Goal: Task Accomplishment & Management: Manage account settings

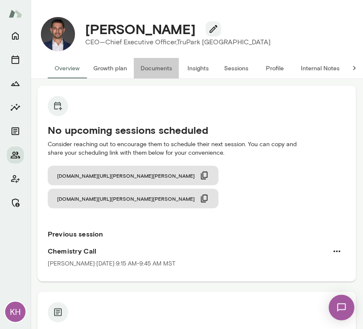
click at [163, 65] on button "Documents" at bounding box center [156, 68] width 45 height 20
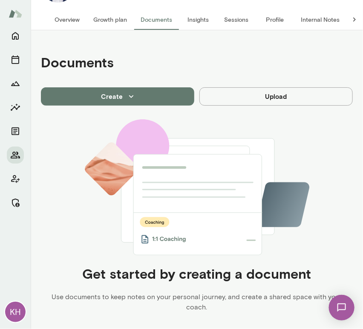
scroll to position [49, 0]
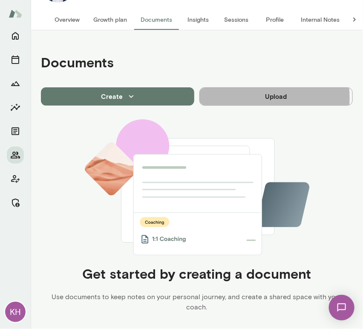
click at [236, 97] on button "Upload" at bounding box center [277, 96] width 154 height 18
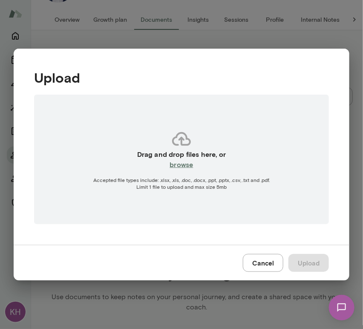
click at [180, 165] on h6 "browse" at bounding box center [181, 165] width 23 height 10
click at [266, 264] on button "Cancel" at bounding box center [263, 263] width 41 height 18
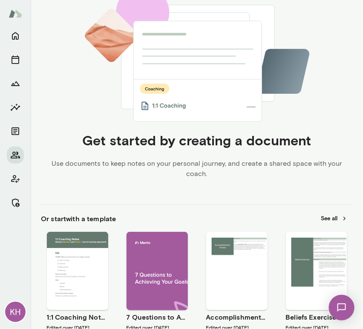
scroll to position [0, 0]
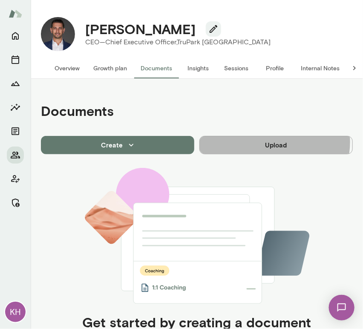
click at [269, 142] on button "Upload" at bounding box center [277, 145] width 154 height 18
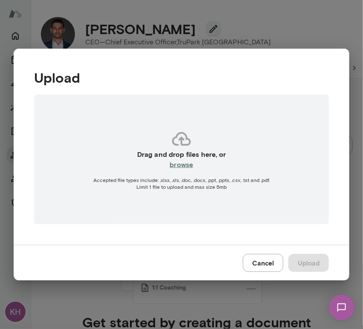
click at [184, 163] on h6 "browse" at bounding box center [181, 165] width 23 height 10
click at [264, 258] on button "Cancel" at bounding box center [263, 263] width 41 height 18
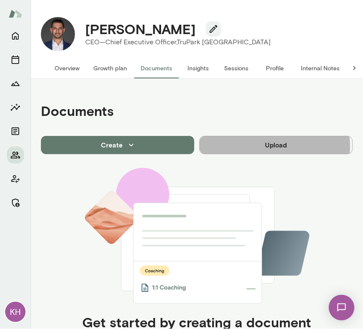
click at [267, 146] on button "Upload" at bounding box center [277, 145] width 154 height 18
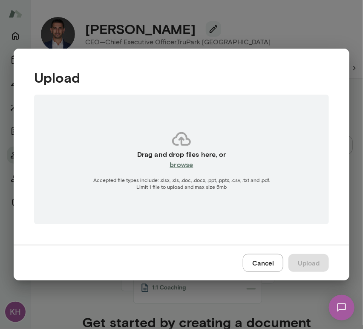
click at [185, 170] on div "Drag and drop files here, or browse Accepted file types include: .xlsx, .xls, .…" at bounding box center [181, 160] width 295 height 130
click at [263, 264] on button "Cancel" at bounding box center [263, 263] width 41 height 18
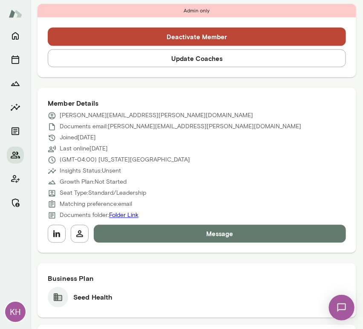
scroll to position [296, 0]
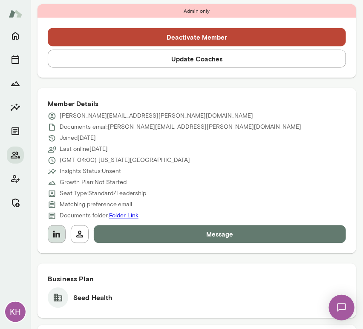
click at [54, 232] on icon "button" at bounding box center [57, 234] width 10 height 10
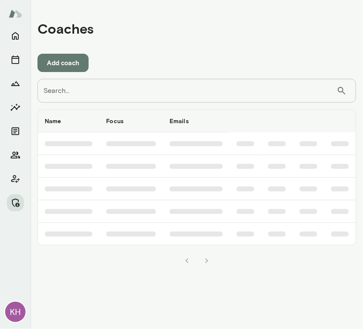
click at [76, 91] on input "Search..." at bounding box center [187, 91] width 299 height 24
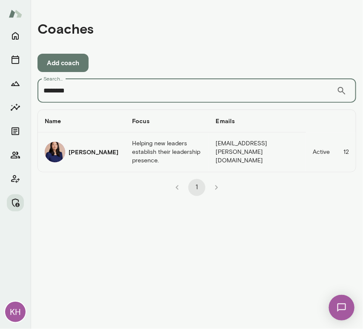
type input "********"
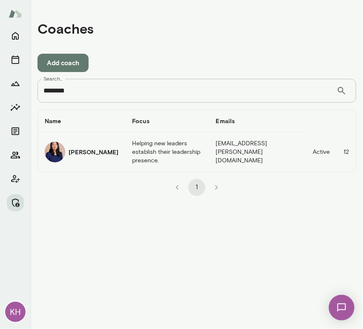
click at [67, 153] on div "[PERSON_NAME]" at bounding box center [82, 152] width 74 height 20
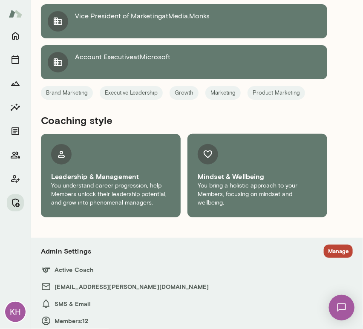
scroll to position [702, 0]
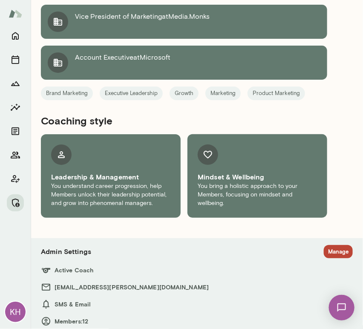
click at [324, 245] on button "Manage" at bounding box center [338, 251] width 29 height 13
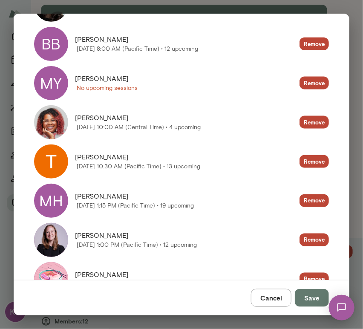
scroll to position [251, 0]
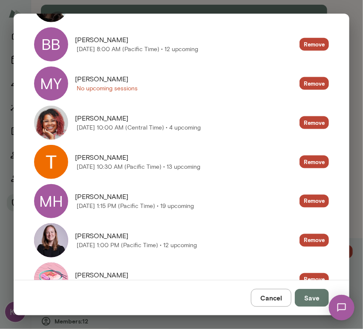
click at [54, 87] on div "MY" at bounding box center [51, 84] width 34 height 34
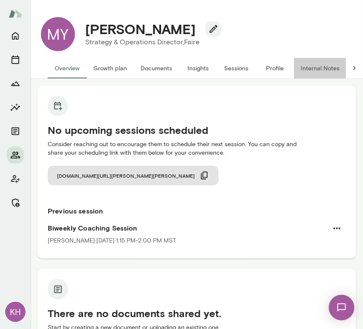
click at [313, 77] on button "Internal Notes" at bounding box center [320, 68] width 52 height 20
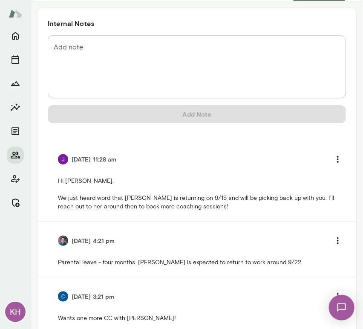
scroll to position [77, 0]
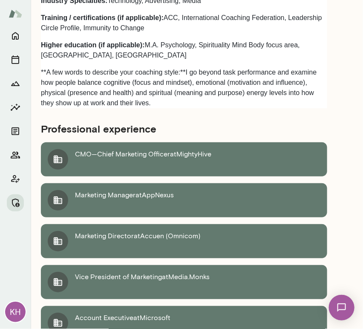
scroll to position [703, 0]
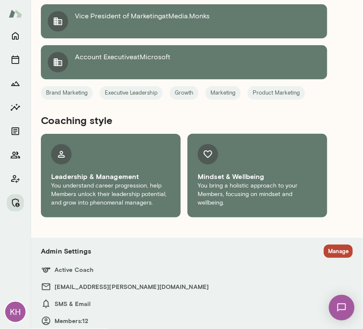
click at [321, 245] on section "Admin Settings Manage Active Coach leahkim@mento.co SMS & Email Members: 12 Cap…" at bounding box center [197, 294] width 312 height 99
click at [329, 265] on h6 "Active Coach" at bounding box center [197, 270] width 312 height 10
click at [324, 245] on button "Manage" at bounding box center [338, 251] width 29 height 13
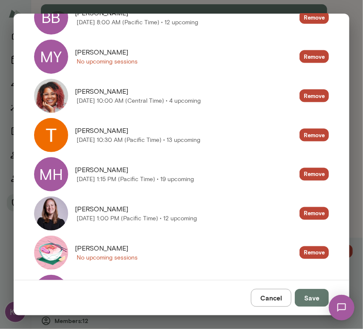
scroll to position [286, 0]
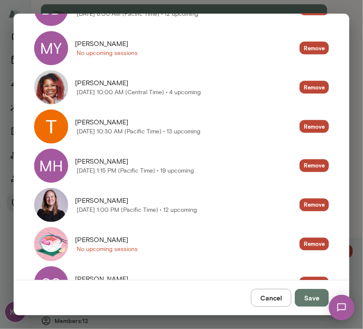
click at [52, 235] on img at bounding box center [51, 244] width 34 height 34
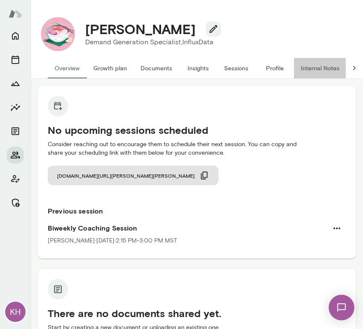
click at [311, 68] on button "Internal Notes" at bounding box center [320, 68] width 52 height 20
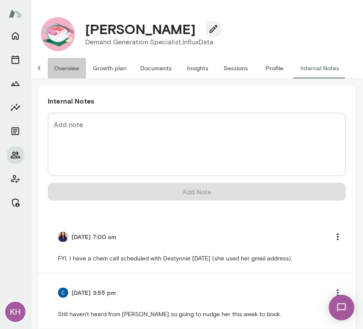
click at [61, 69] on button "Overview" at bounding box center [66, 68] width 39 height 20
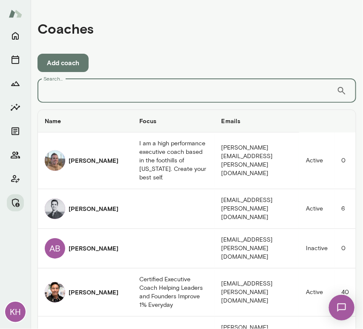
click at [232, 95] on input "Search..." at bounding box center [187, 91] width 299 height 24
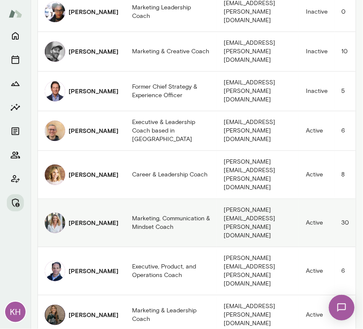
scroll to position [464, 0]
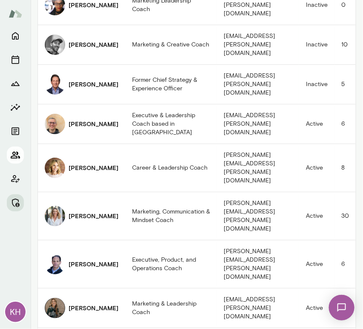
type input "*********"
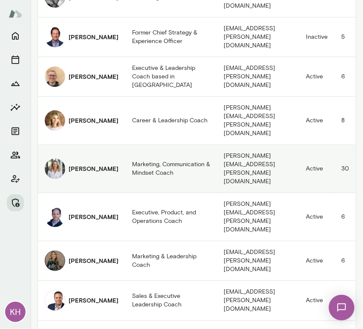
scroll to position [529, 0]
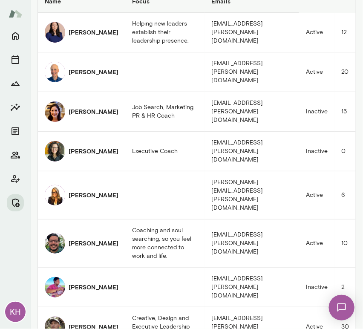
scroll to position [109, 0]
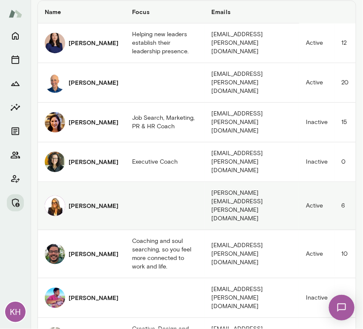
click at [62, 196] on img "coaches table" at bounding box center [55, 206] width 20 height 20
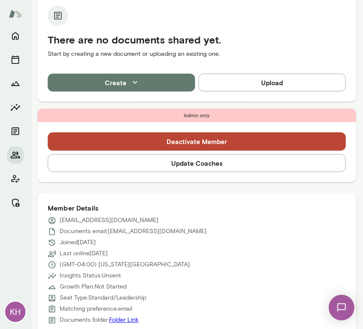
scroll to position [191, 0]
click at [168, 168] on button "Update Coaches" at bounding box center [197, 163] width 299 height 18
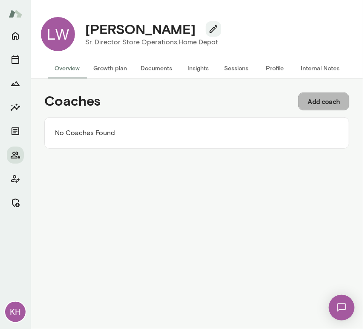
click at [325, 99] on button "Add coach" at bounding box center [324, 102] width 51 height 18
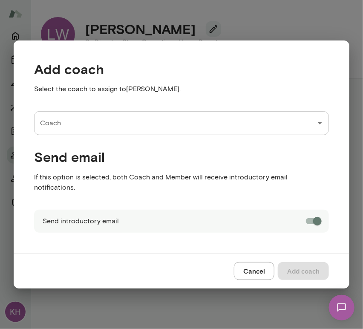
click at [64, 135] on div "Coach" at bounding box center [181, 123] width 295 height 24
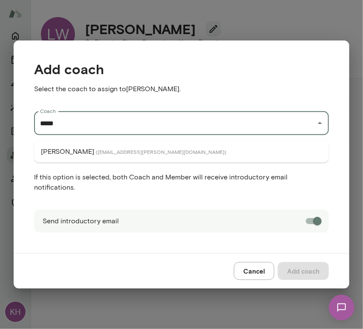
click at [78, 155] on p "Sheri DeMario" at bounding box center [67, 152] width 53 height 10
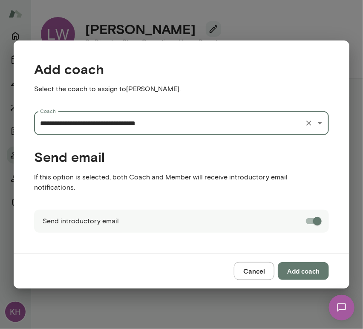
type input "**********"
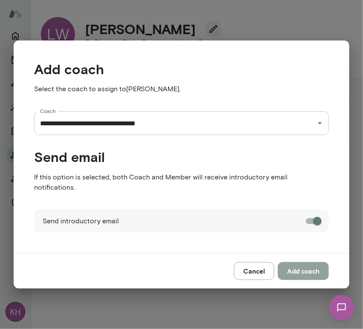
click at [305, 265] on button "Add coach" at bounding box center [303, 271] width 51 height 18
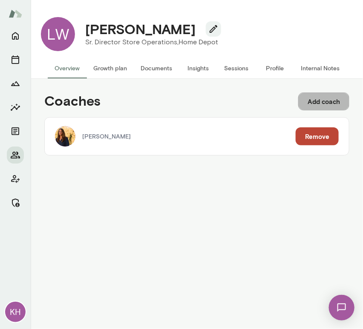
click at [324, 104] on button "Add coach" at bounding box center [324, 102] width 51 height 18
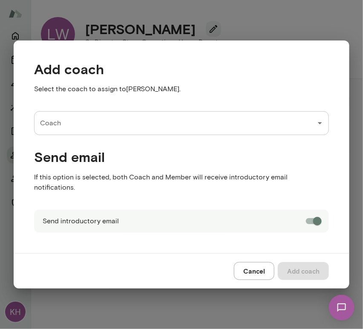
click at [131, 122] on input "Coach" at bounding box center [175, 123] width 275 height 16
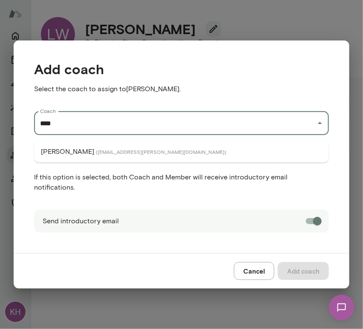
click at [122, 150] on span "( mingchen@mento.co )" at bounding box center [161, 151] width 131 height 7
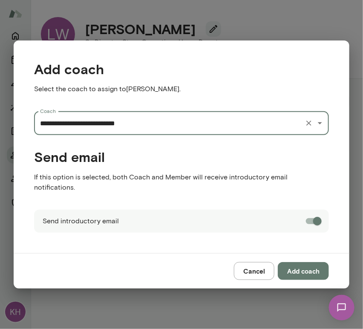
type input "**********"
click at [304, 265] on button "Add coach" at bounding box center [303, 271] width 51 height 18
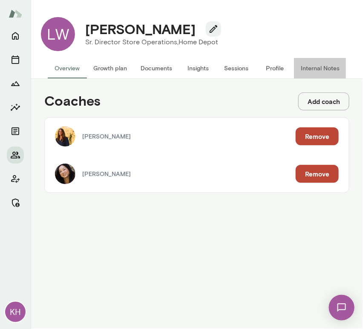
click at [308, 68] on button "Internal Notes" at bounding box center [320, 68] width 52 height 20
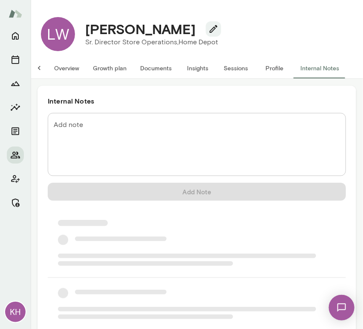
scroll to position [0, 7]
click at [165, 104] on h6 "Internal Notes" at bounding box center [197, 101] width 299 height 10
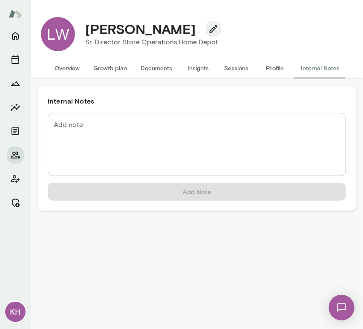
click at [155, 121] on textarea "Add note" at bounding box center [197, 144] width 287 height 49
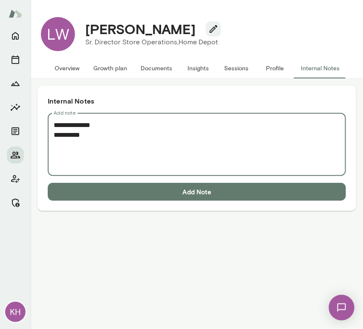
click at [82, 152] on textarea "**********" at bounding box center [197, 144] width 287 height 49
paste textarea "**********"
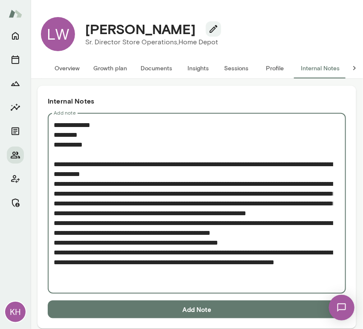
click at [54, 184] on textarea "**********" at bounding box center [194, 203] width 280 height 167
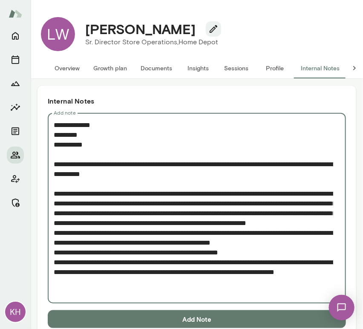
click at [54, 241] on textarea "**********" at bounding box center [194, 208] width 280 height 177
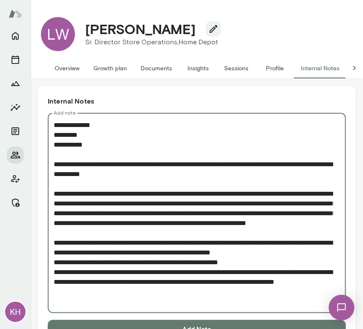
click at [54, 273] on textarea "**********" at bounding box center [194, 213] width 280 height 186
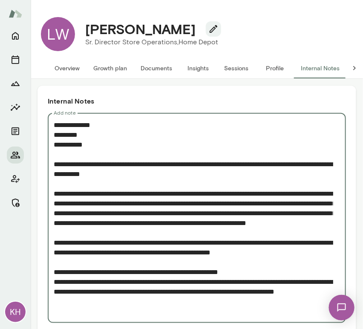
click at [54, 291] on textarea "**********" at bounding box center [194, 218] width 280 height 196
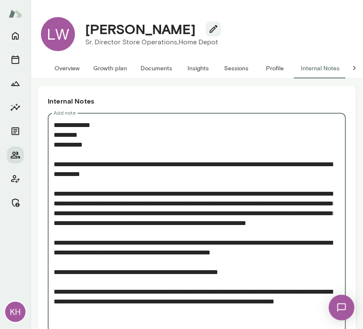
scroll to position [45, 0]
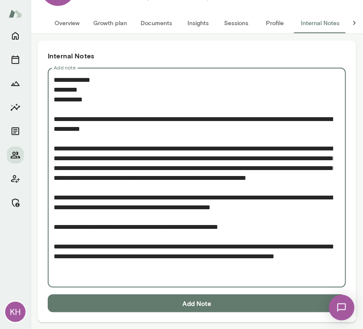
type textarea "**********"
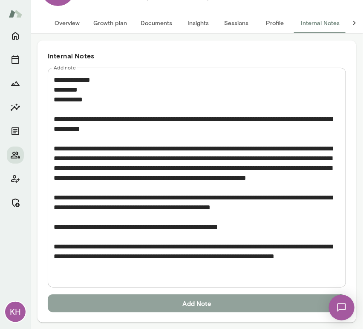
click at [128, 298] on button "Add Note" at bounding box center [197, 304] width 299 height 18
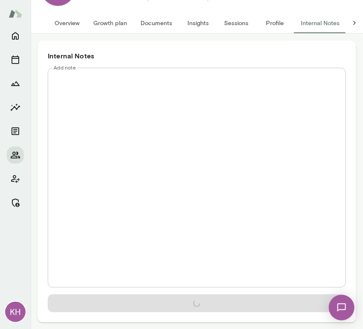
scroll to position [0, 0]
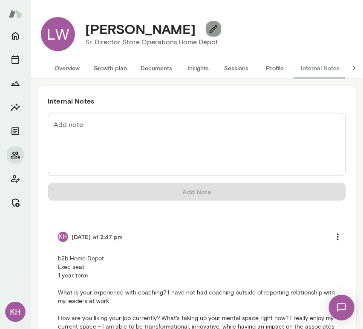
click at [209, 31] on icon "button" at bounding box center [214, 29] width 10 height 10
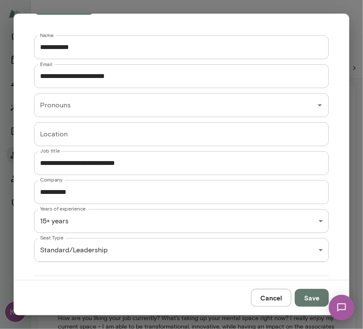
scroll to position [136, 0]
click at [108, 0] on div "**********" at bounding box center [181, 0] width 363 height 0
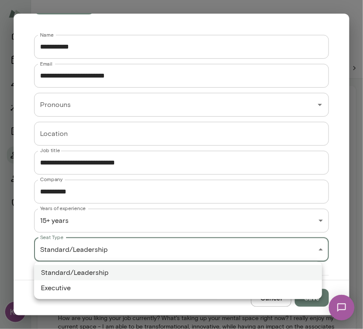
click at [84, 291] on li "Executive" at bounding box center [178, 288] width 288 height 15
type input "*********"
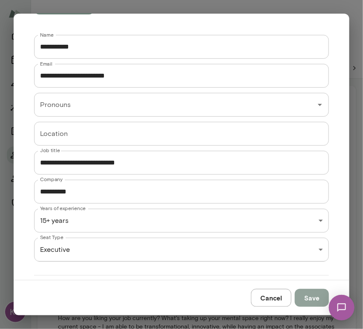
click at [308, 294] on button "Save" at bounding box center [312, 298] width 34 height 18
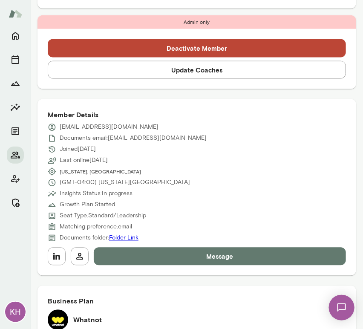
scroll to position [285, 0]
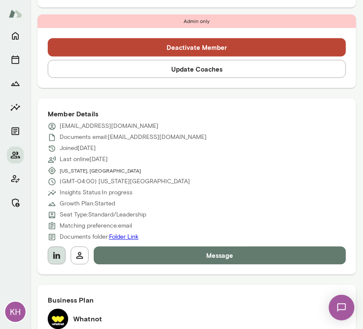
click at [56, 255] on icon "button" at bounding box center [56, 255] width 7 height 7
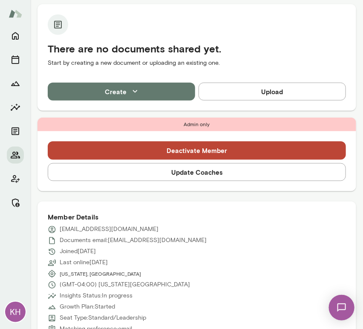
scroll to position [183, 0]
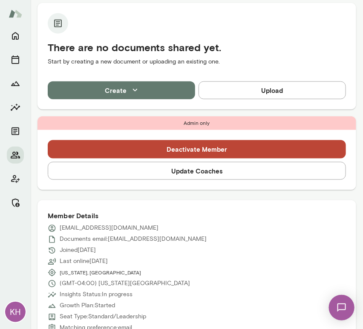
click at [154, 173] on button "Update Coaches" at bounding box center [197, 171] width 299 height 18
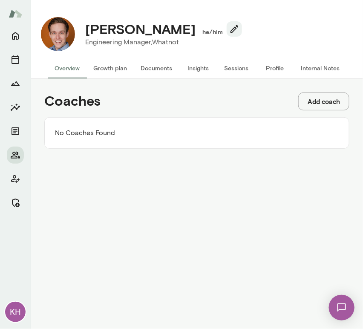
click at [324, 101] on button "Add coach" at bounding box center [324, 102] width 51 height 18
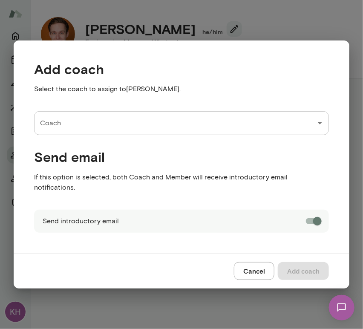
click at [232, 129] on input "Coach" at bounding box center [175, 123] width 275 height 16
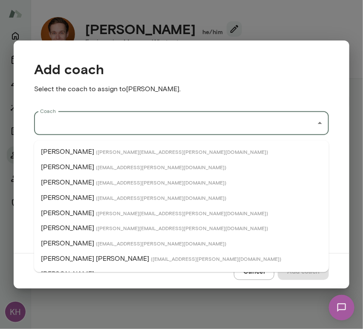
type input "*"
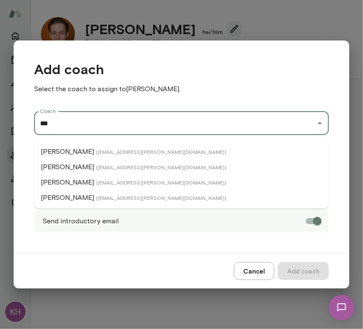
click at [96, 164] on span "( brianlawrence@mento.co )" at bounding box center [161, 167] width 131 height 7
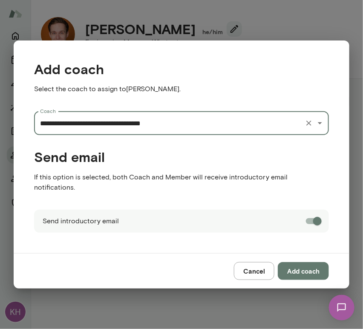
type input "**********"
click at [300, 269] on button "Add coach" at bounding box center [303, 271] width 51 height 18
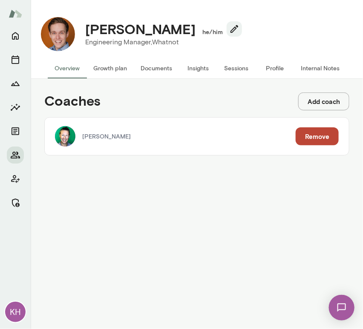
click at [330, 96] on button "Add coach" at bounding box center [324, 102] width 51 height 18
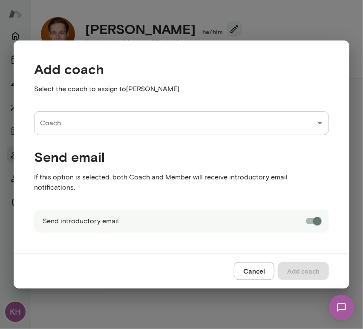
click at [115, 131] on input "Coach" at bounding box center [175, 123] width 275 height 16
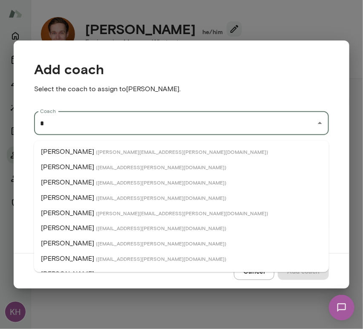
type input "*"
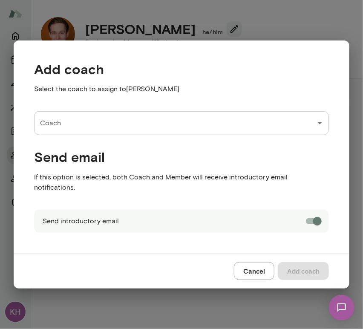
click at [121, 130] on input "Coach" at bounding box center [175, 123] width 275 height 16
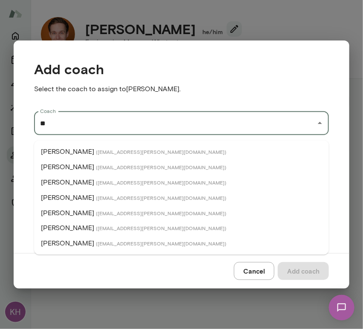
click at [96, 241] on span "( [EMAIL_ADDRESS][PERSON_NAME][DOMAIN_NAME] )" at bounding box center [161, 244] width 131 height 7
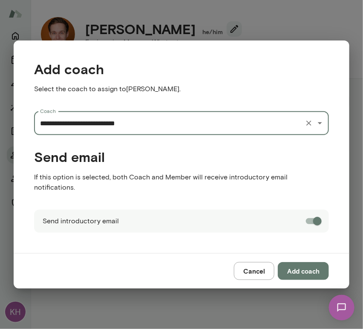
type input "**********"
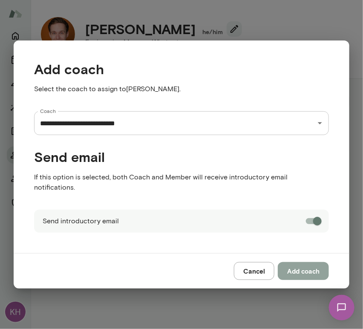
click at [304, 265] on button "Add coach" at bounding box center [303, 271] width 51 height 18
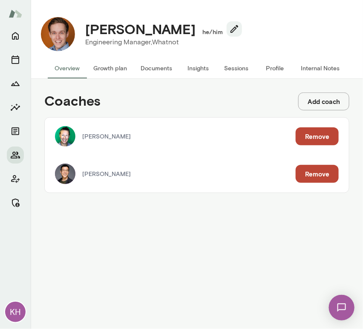
click at [307, 60] on button "Internal Notes" at bounding box center [320, 68] width 52 height 20
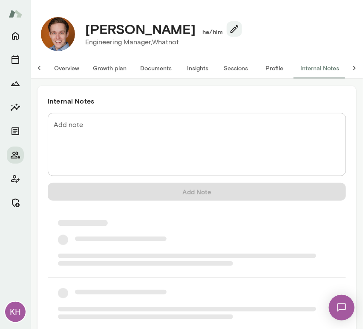
scroll to position [0, 7]
click at [139, 132] on textarea "Add note" at bounding box center [197, 144] width 287 height 49
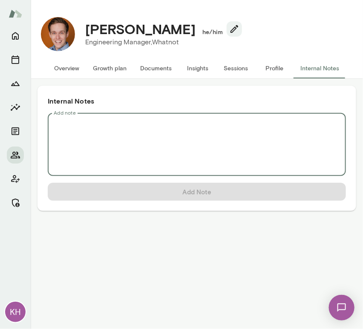
scroll to position [0, 0]
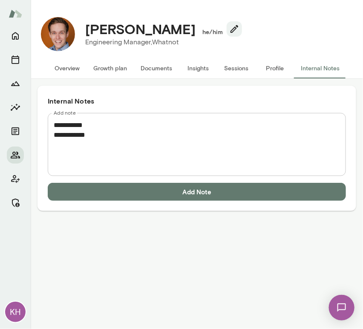
click at [68, 134] on textarea "**********" at bounding box center [197, 144] width 287 height 49
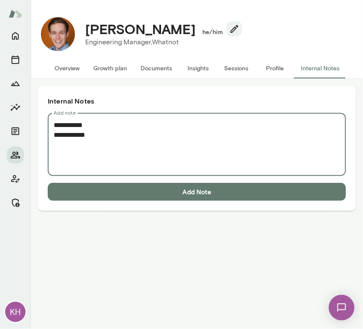
click at [69, 141] on textarea "**********" at bounding box center [197, 144] width 287 height 49
click at [106, 133] on textarea "**********" at bounding box center [197, 144] width 287 height 49
paste textarea "**********"
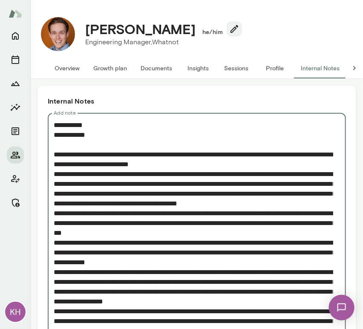
scroll to position [25, 0]
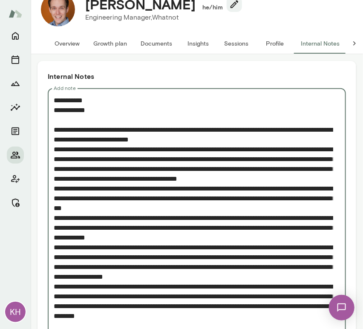
click at [54, 148] on textarea "Add note" at bounding box center [194, 213] width 280 height 235
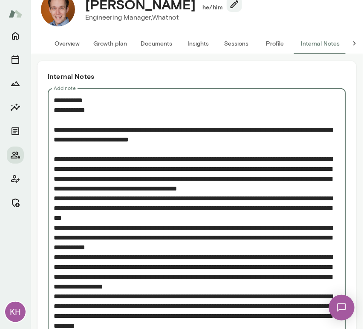
click at [54, 205] on textarea "Add note" at bounding box center [194, 218] width 280 height 245
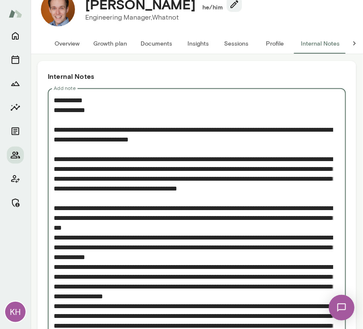
click at [55, 250] on textarea "Add note" at bounding box center [194, 223] width 280 height 255
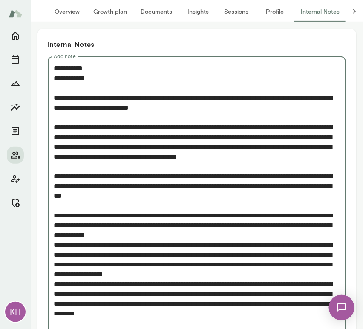
scroll to position [57, 0]
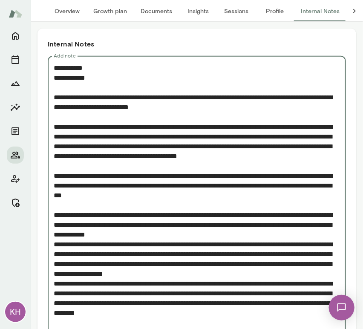
click at [55, 252] on textarea "Add note" at bounding box center [194, 195] width 280 height 265
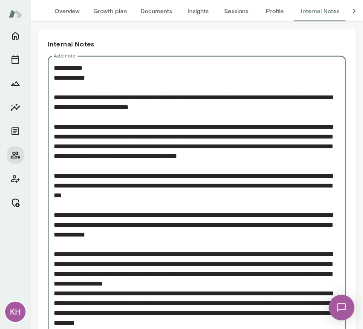
click at [55, 302] on textarea "Add note" at bounding box center [194, 200] width 280 height 275
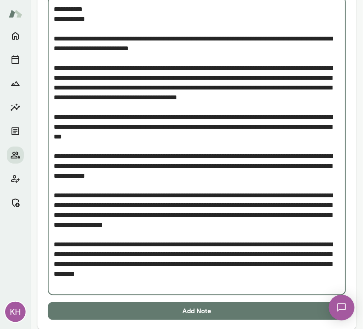
scroll to position [117, 0]
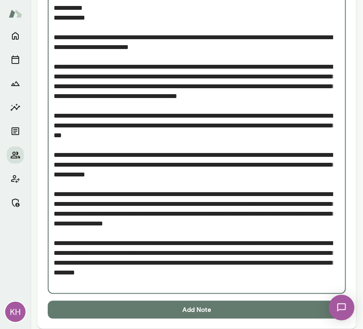
type textarea "**********"
click at [75, 307] on button "Add Note" at bounding box center [197, 310] width 299 height 18
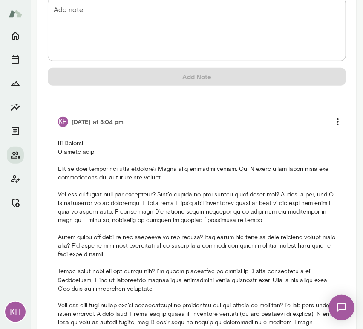
scroll to position [0, 0]
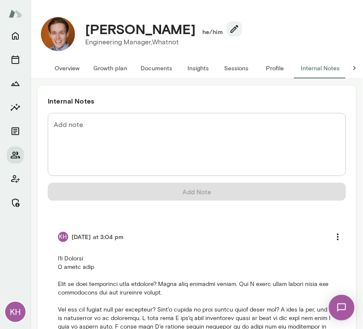
click at [69, 68] on button "Overview" at bounding box center [67, 68] width 39 height 20
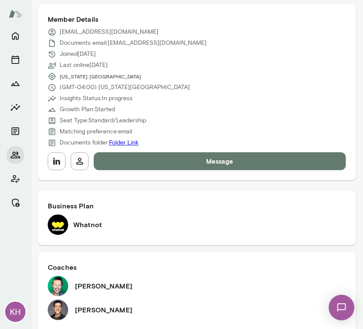
scroll to position [428, 0]
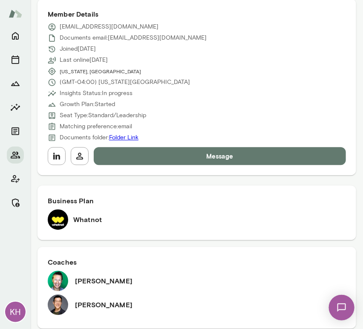
click at [59, 295] on img at bounding box center [58, 305] width 20 height 20
click at [81, 300] on h6 "Ryan Tang" at bounding box center [104, 305] width 58 height 10
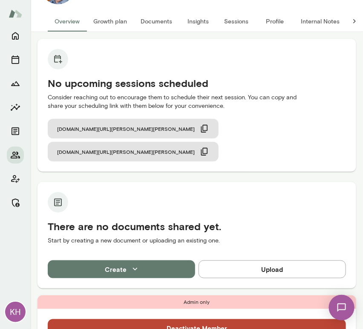
scroll to position [22, 0]
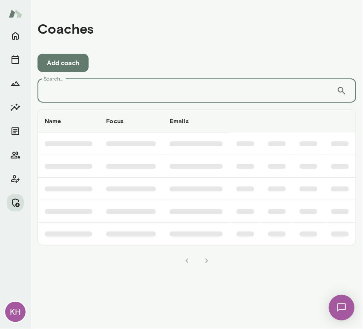
click at [107, 92] on input "Search..." at bounding box center [187, 91] width 299 height 24
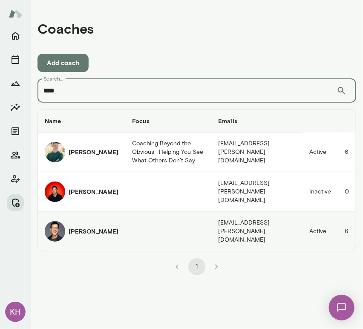
type input "****"
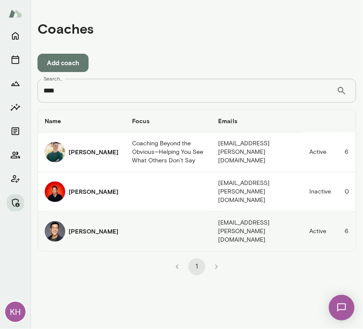
click at [60, 221] on img "coaches table" at bounding box center [55, 231] width 20 height 20
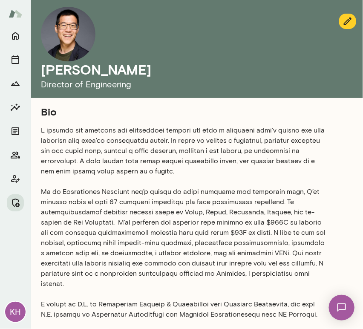
scroll to position [351, 0]
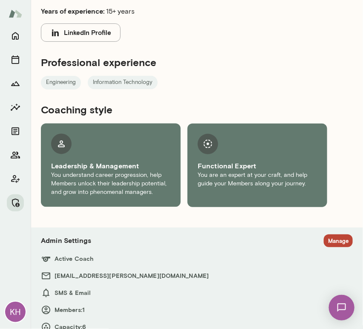
click at [330, 235] on button "Manage" at bounding box center [338, 241] width 29 height 13
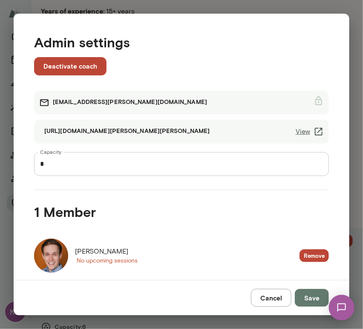
scroll to position [13, 0]
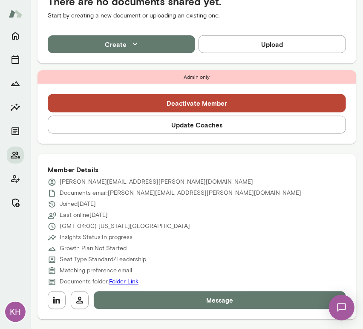
scroll to position [231, 0]
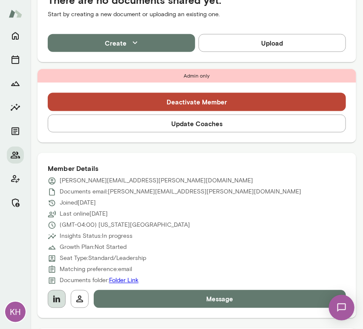
click at [57, 299] on icon "button" at bounding box center [56, 299] width 7 height 7
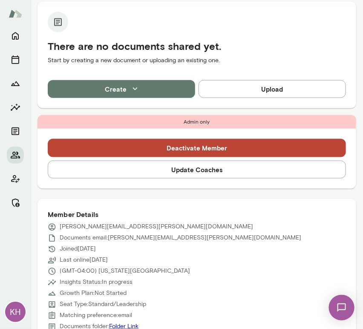
scroll to position [117, 0]
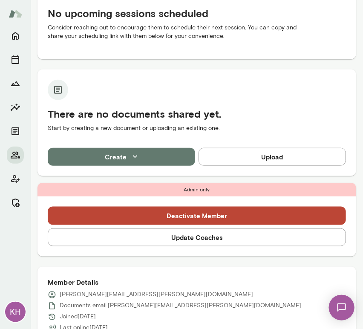
click at [157, 235] on button "Update Coaches" at bounding box center [197, 238] width 299 height 18
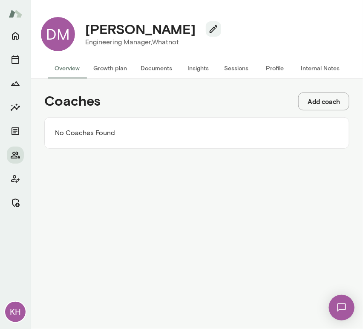
click at [326, 102] on button "Add coach" at bounding box center [324, 102] width 51 height 18
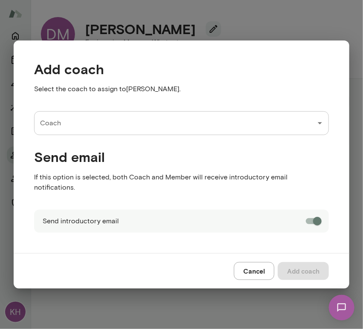
click at [105, 121] on input "Coach" at bounding box center [175, 123] width 275 height 16
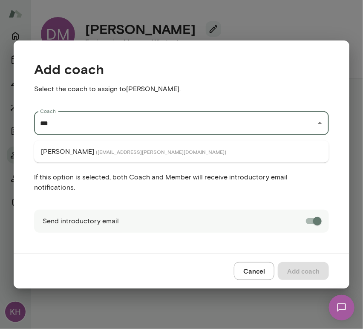
click at [96, 150] on span "( [EMAIL_ADDRESS][PERSON_NAME][DOMAIN_NAME] )" at bounding box center [161, 151] width 131 height 7
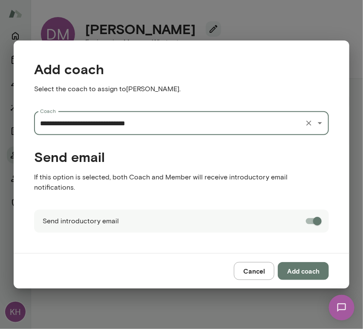
type input "**********"
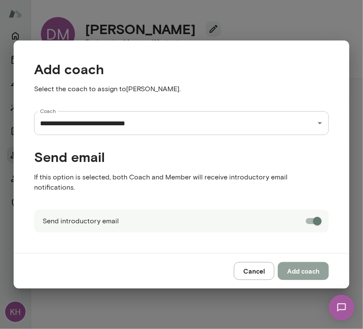
click at [299, 266] on button "Add coach" at bounding box center [303, 271] width 51 height 18
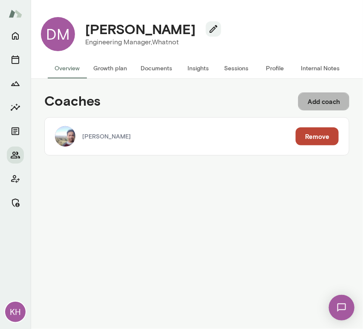
click at [319, 104] on button "Add coach" at bounding box center [324, 102] width 51 height 18
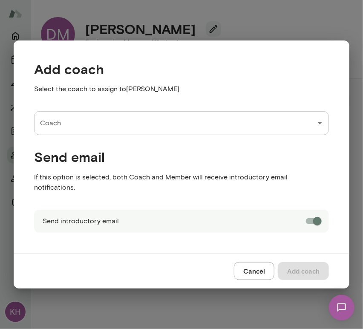
click at [119, 130] on input "Coach" at bounding box center [175, 123] width 275 height 16
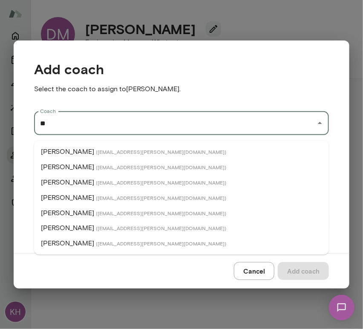
click at [96, 243] on span "( [EMAIL_ADDRESS][PERSON_NAME][DOMAIN_NAME] )" at bounding box center [161, 244] width 131 height 7
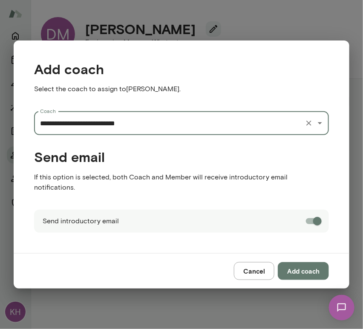
type input "**********"
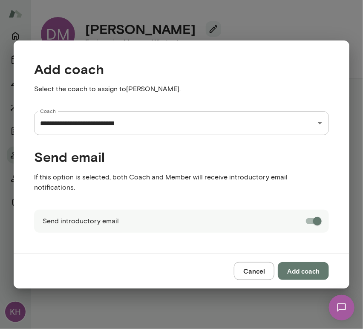
click at [302, 265] on button "Add coach" at bounding box center [303, 271] width 51 height 18
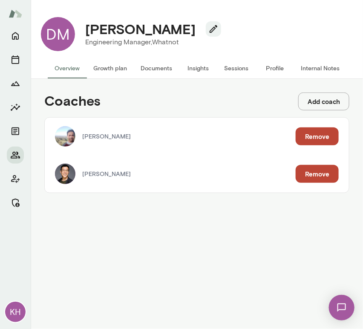
click at [322, 67] on button "Internal Notes" at bounding box center [320, 68] width 52 height 20
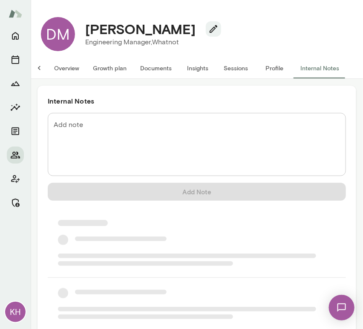
scroll to position [0, 7]
click at [120, 130] on textarea "Add note" at bounding box center [197, 144] width 287 height 49
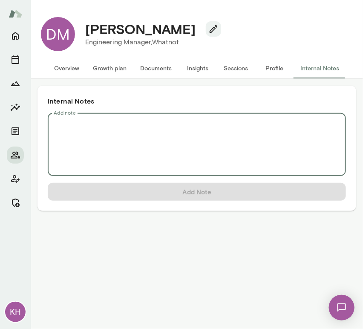
scroll to position [0, 0]
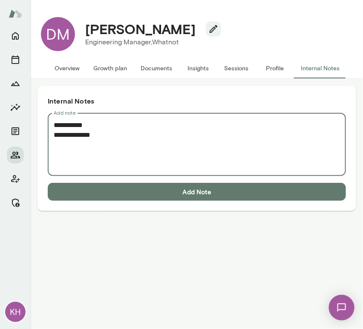
paste textarea "**********"
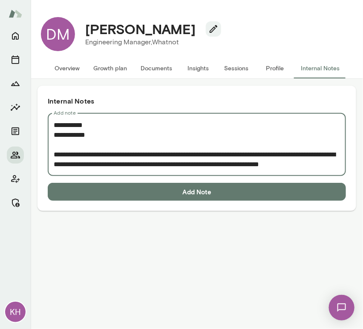
scroll to position [15, 0]
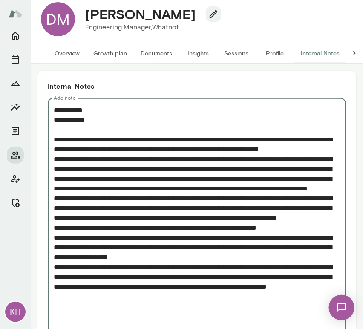
click at [52, 166] on div "* Add note" at bounding box center [197, 218] width 299 height 240
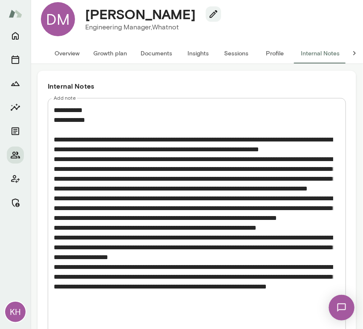
click at [53, 170] on div "* Add note" at bounding box center [197, 218] width 299 height 240
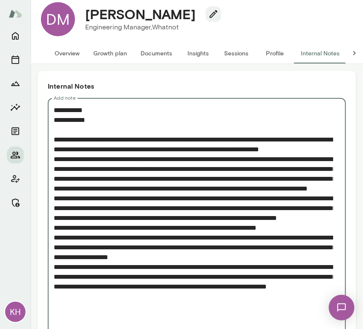
click at [55, 168] on textarea "Add note" at bounding box center [194, 218] width 280 height 226
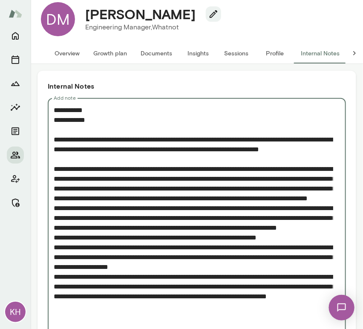
click at [54, 228] on textarea "Add note" at bounding box center [194, 222] width 280 height 235
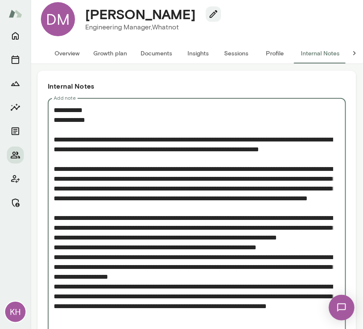
click at [55, 273] on textarea "Add note" at bounding box center [194, 227] width 280 height 245
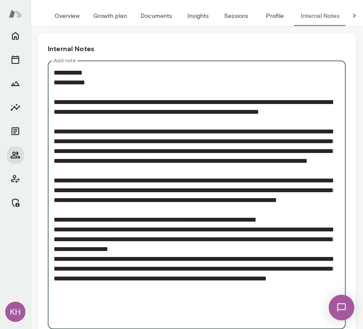
scroll to position [53, 0]
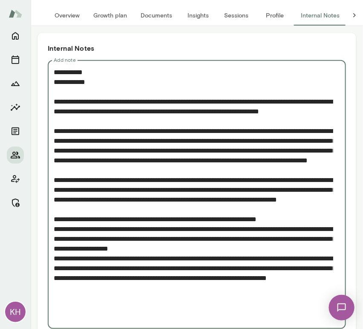
click at [54, 258] on textarea "Add note" at bounding box center [194, 194] width 280 height 255
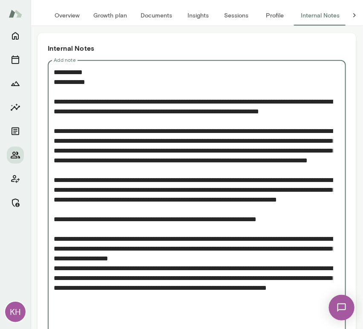
scroll to position [81, 0]
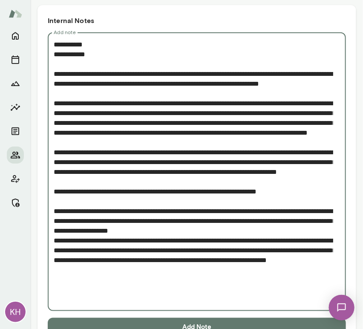
click at [54, 269] on textarea "Add note" at bounding box center [194, 172] width 280 height 265
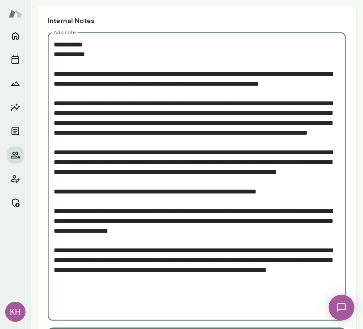
scroll to position [114, 0]
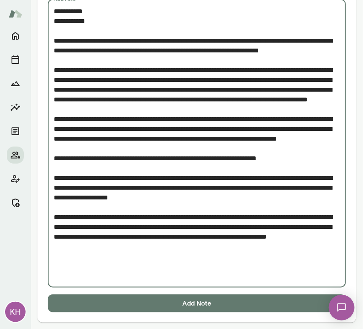
type textarea "**********"
click at [102, 303] on button "Add Note" at bounding box center [197, 304] width 299 height 18
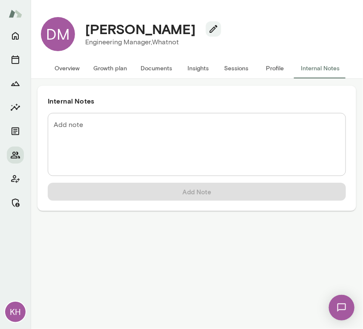
scroll to position [0, 0]
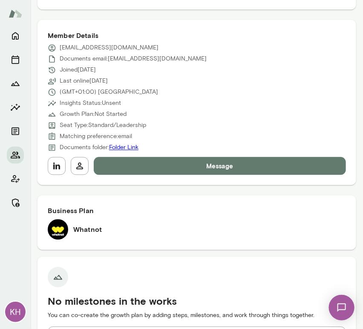
scroll to position [364, 0]
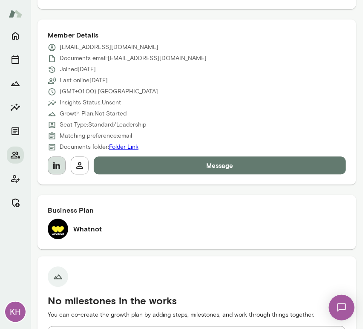
click at [55, 166] on icon "button" at bounding box center [57, 166] width 10 height 10
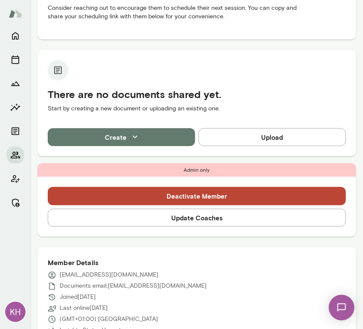
scroll to position [140, 0]
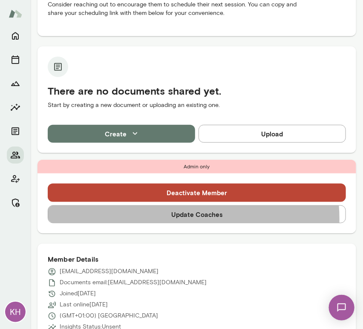
click at [182, 218] on button "Update Coaches" at bounding box center [197, 215] width 299 height 18
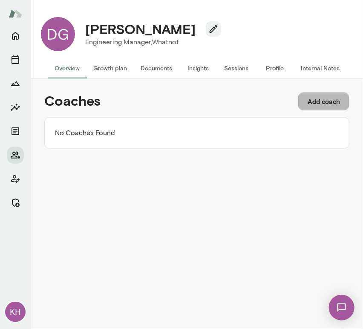
click at [324, 101] on button "Add coach" at bounding box center [324, 102] width 51 height 18
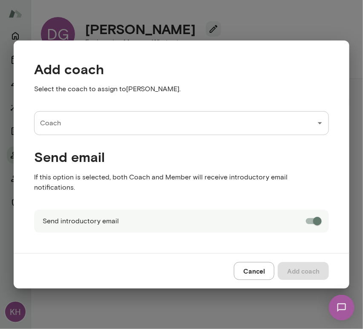
click at [167, 131] on input "Coach" at bounding box center [175, 123] width 275 height 16
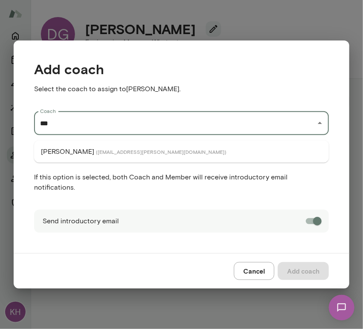
click at [140, 151] on span "( najlaelmachtoub@mento.co )" at bounding box center [161, 151] width 131 height 7
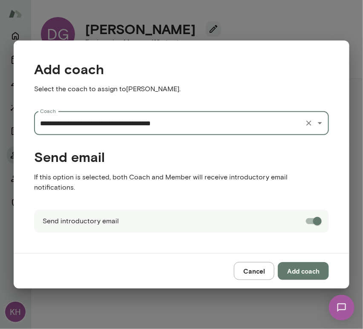
type input "**********"
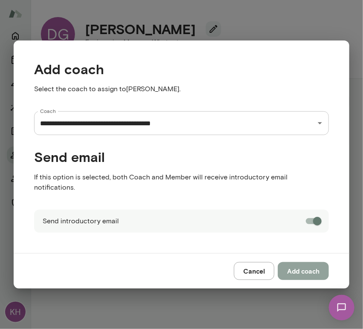
click at [303, 270] on button "Add coach" at bounding box center [303, 271] width 51 height 18
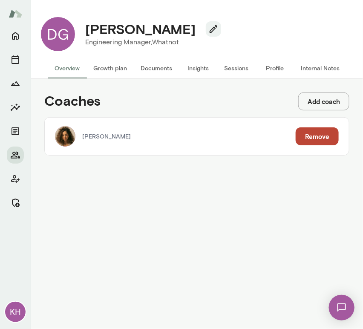
click at [325, 96] on button "Add coach" at bounding box center [324, 102] width 51 height 18
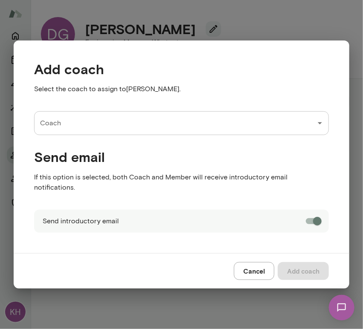
click at [96, 131] on input "Coach" at bounding box center [175, 123] width 275 height 16
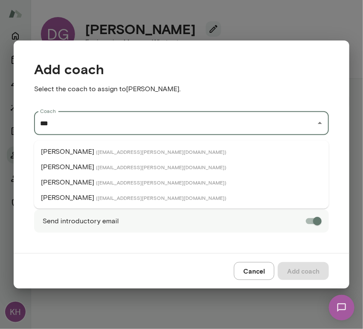
click at [98, 167] on span "( brianlawrence@mento.co )" at bounding box center [161, 167] width 131 height 7
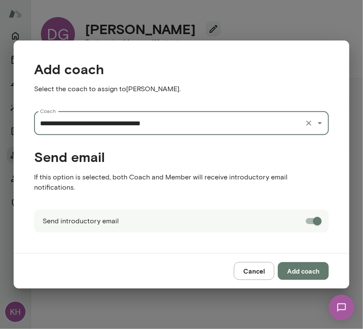
type input "**********"
click at [293, 265] on button "Add coach" at bounding box center [303, 271] width 51 height 18
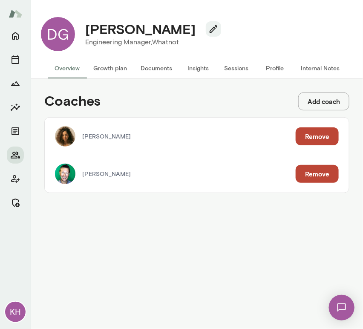
click at [331, 67] on button "Internal Notes" at bounding box center [320, 68] width 52 height 20
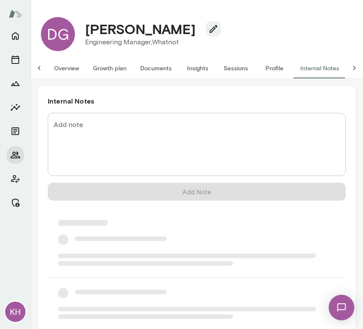
scroll to position [0, 7]
click at [128, 125] on textarea "Add note" at bounding box center [197, 144] width 287 height 49
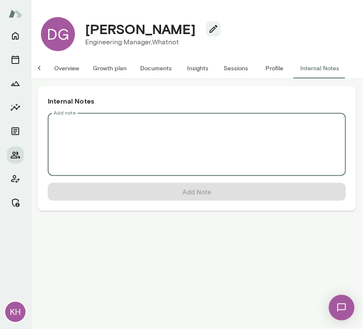
scroll to position [0, 0]
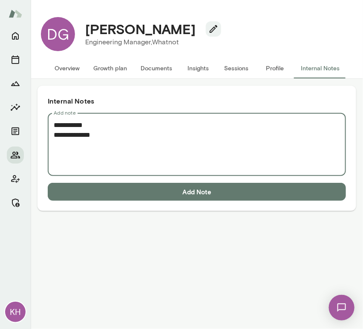
paste textarea "**********"
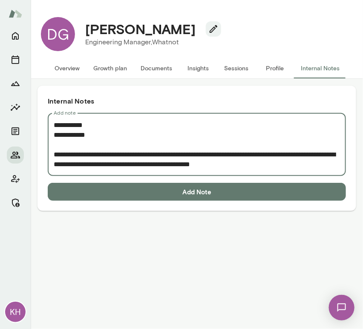
scroll to position [55, 0]
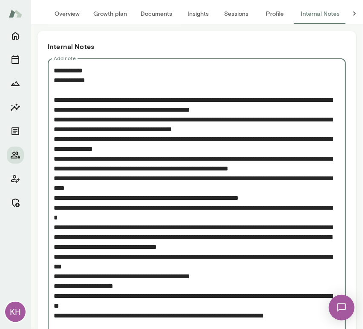
click at [56, 119] on textarea "Add note" at bounding box center [194, 198] width 280 height 265
click at [54, 119] on textarea "Add note" at bounding box center [194, 198] width 280 height 265
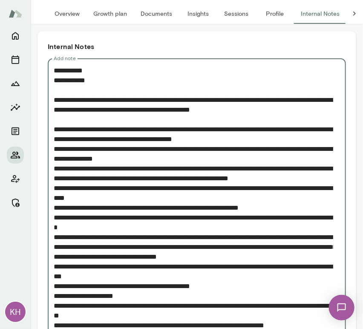
click at [55, 168] on textarea "Add note" at bounding box center [194, 203] width 280 height 275
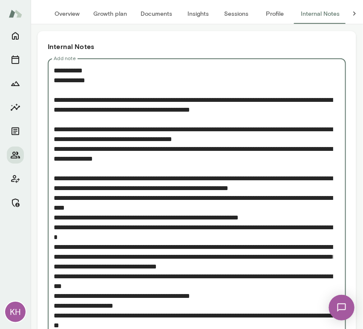
click at [54, 235] on textarea "Add note" at bounding box center [194, 208] width 280 height 284
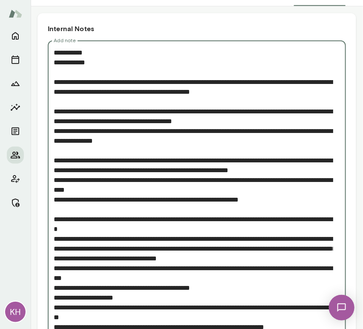
scroll to position [73, 0]
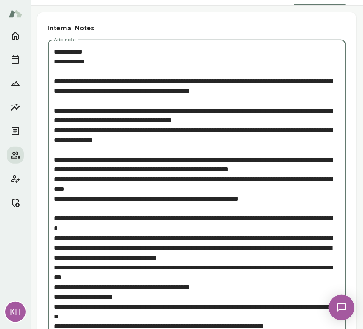
click at [54, 245] on textarea "Add note" at bounding box center [194, 194] width 280 height 294
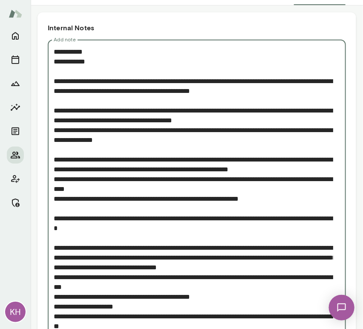
scroll to position [99, 0]
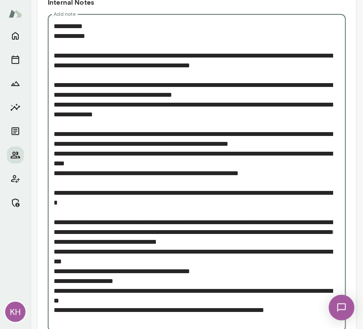
click at [52, 259] on div "* Add note" at bounding box center [197, 173] width 299 height 318
click at [55, 262] on textarea "Add note" at bounding box center [194, 173] width 280 height 304
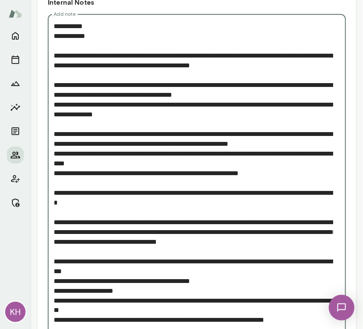
scroll to position [154, 0]
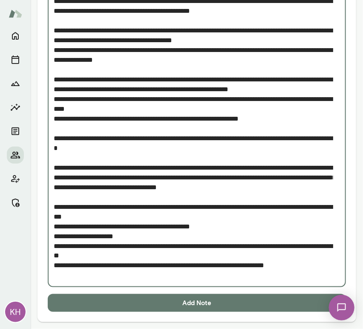
type textarea "**********"
click at [96, 308] on button "Add Note" at bounding box center [197, 303] width 299 height 18
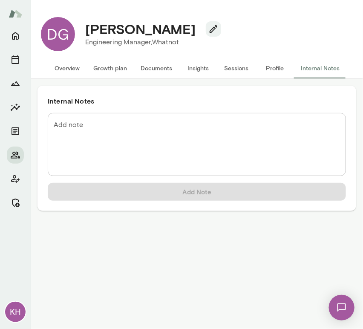
scroll to position [0, 0]
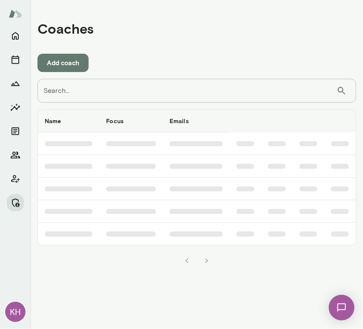
click at [77, 93] on input "Search..." at bounding box center [187, 91] width 299 height 24
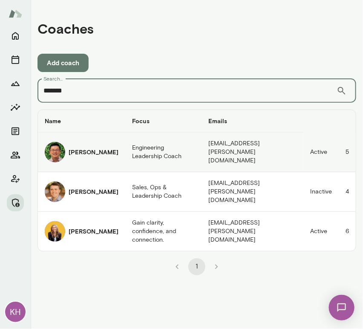
type input "*******"
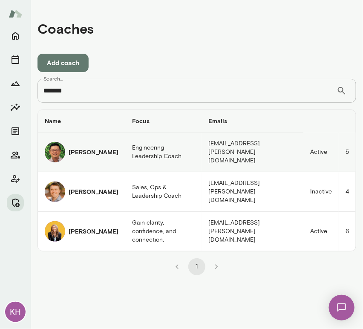
click at [58, 147] on img "coaches table" at bounding box center [55, 152] width 20 height 20
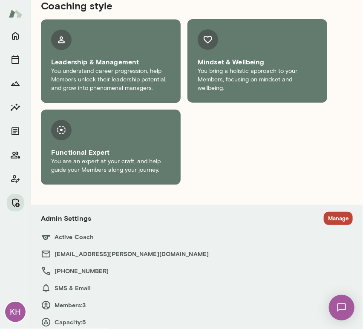
scroll to position [479, 0]
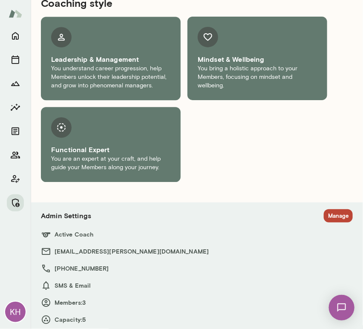
click at [328, 207] on div "Admin Settings Manage Active Coach [PERSON_NAME][EMAIL_ADDRESS][PERSON_NAME][DO…" at bounding box center [197, 267] width 340 height 129
click at [329, 212] on button "Manage" at bounding box center [338, 215] width 29 height 13
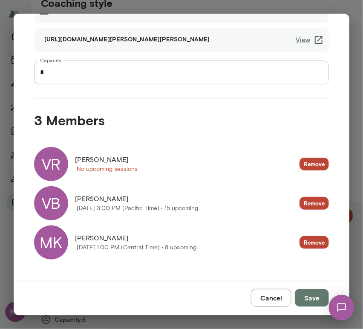
scroll to position [0, 0]
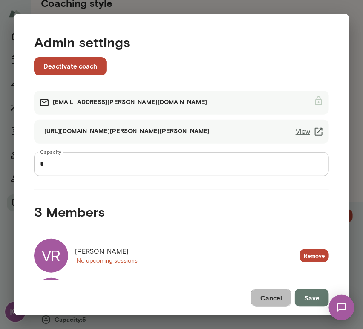
click at [274, 296] on button "Cancel" at bounding box center [271, 298] width 41 height 18
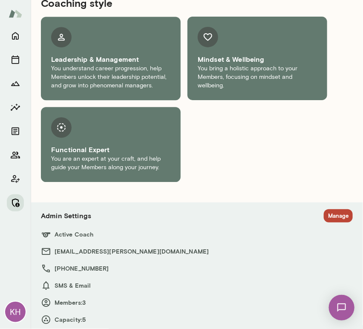
click at [14, 207] on icon "Manage" at bounding box center [15, 203] width 10 height 10
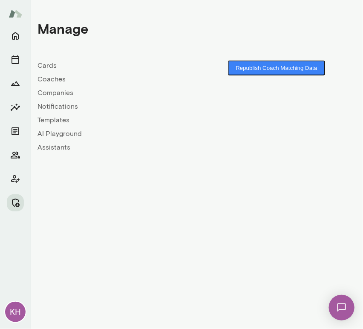
click at [52, 80] on link "Coaches" at bounding box center [118, 79] width 160 height 10
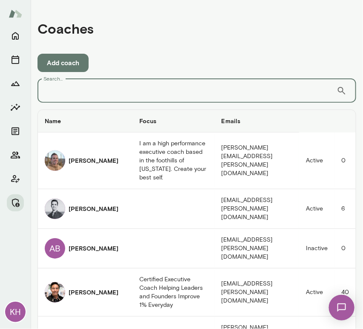
click at [104, 91] on input "Search..." at bounding box center [187, 91] width 299 height 24
paste input "**********"
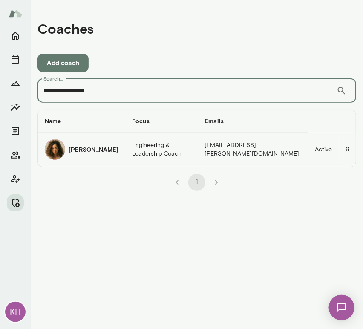
type input "**********"
click at [116, 160] on td "[PERSON_NAME]" at bounding box center [81, 150] width 87 height 34
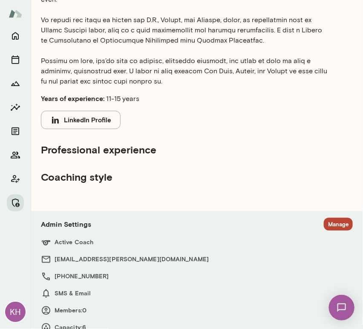
scroll to position [244, 0]
click at [324, 218] on button "Manage" at bounding box center [338, 224] width 29 height 13
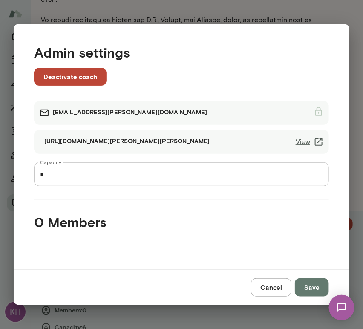
click at [270, 282] on button "Cancel" at bounding box center [271, 288] width 41 height 18
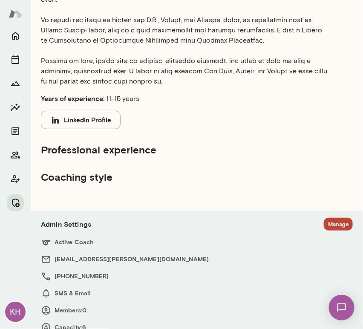
scroll to position [0, 0]
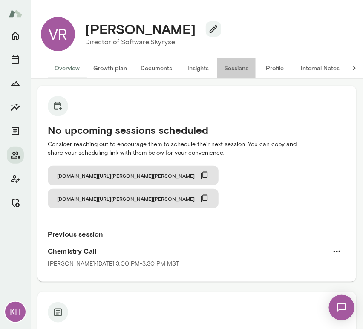
click at [224, 71] on button "Sessions" at bounding box center [237, 68] width 38 height 20
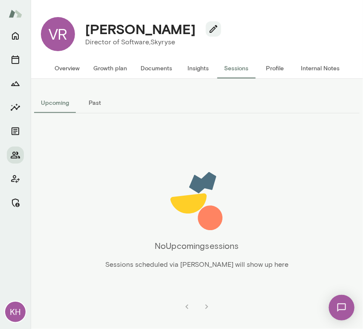
click at [96, 105] on button "Past" at bounding box center [95, 103] width 38 height 20
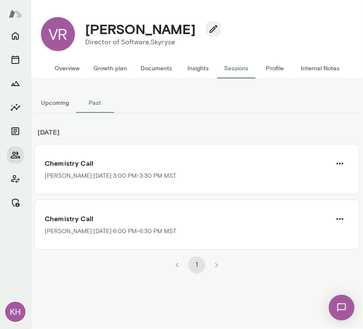
click at [63, 97] on button "Upcoming" at bounding box center [55, 103] width 42 height 20
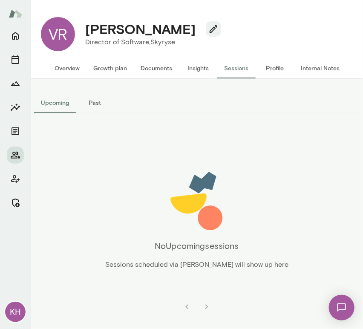
click at [93, 105] on button "Past" at bounding box center [95, 103] width 38 height 20
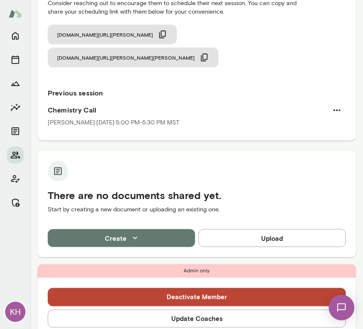
scroll to position [140, 0]
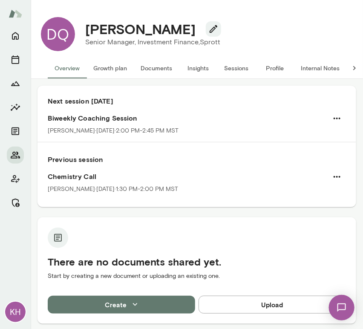
click at [239, 70] on button "Sessions" at bounding box center [237, 68] width 38 height 20
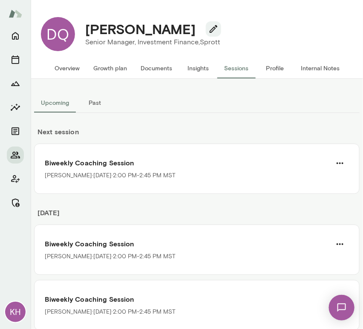
click at [60, 70] on button "Overview" at bounding box center [67, 68] width 39 height 20
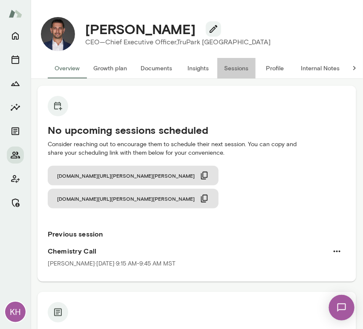
click at [233, 67] on button "Sessions" at bounding box center [237, 68] width 38 height 20
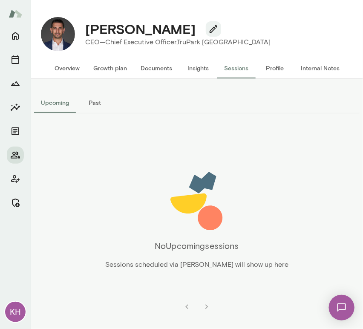
click at [94, 99] on button "Past" at bounding box center [95, 103] width 38 height 20
